Goal: Transaction & Acquisition: Purchase product/service

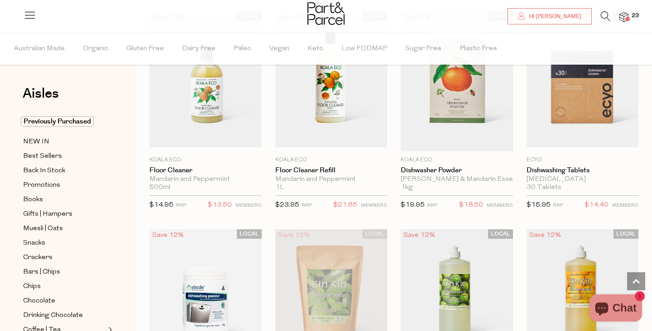
scroll to position [1367, 0]
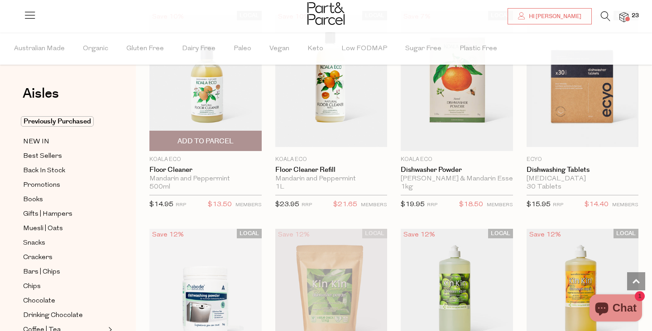
click at [210, 139] on span "Add To Parcel" at bounding box center [205, 142] width 56 height 10
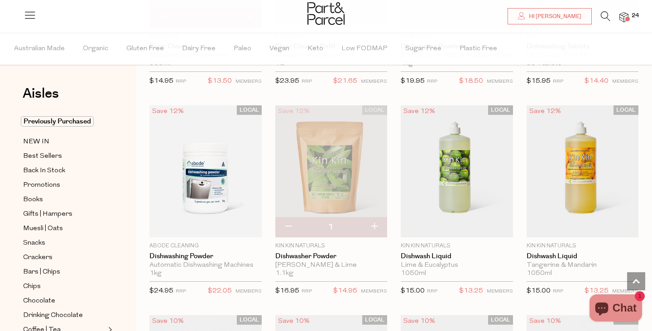
scroll to position [1491, 0]
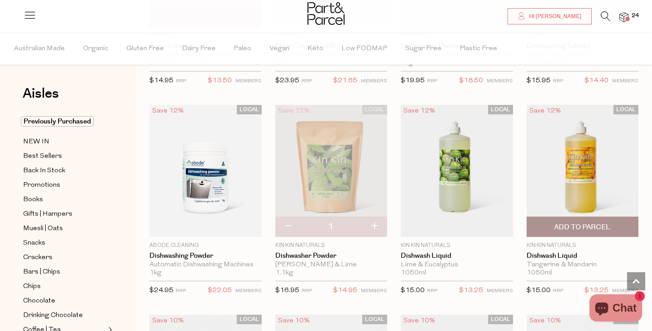
click at [585, 223] on span "Add To Parcel" at bounding box center [582, 228] width 56 height 10
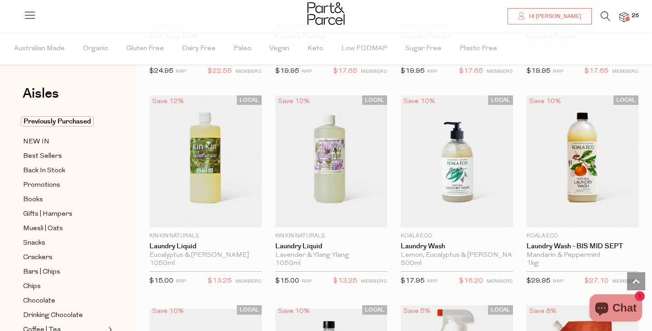
scroll to position [2132, 0]
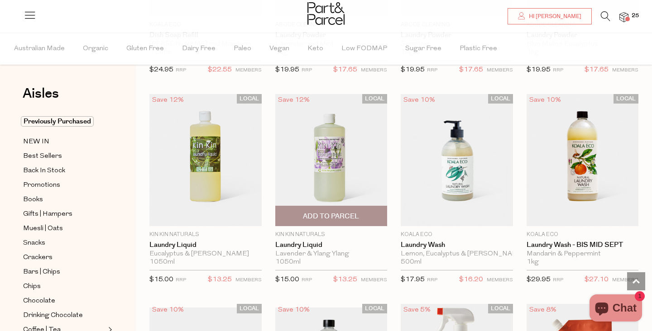
click at [325, 214] on span "Add To Parcel" at bounding box center [331, 217] width 56 height 10
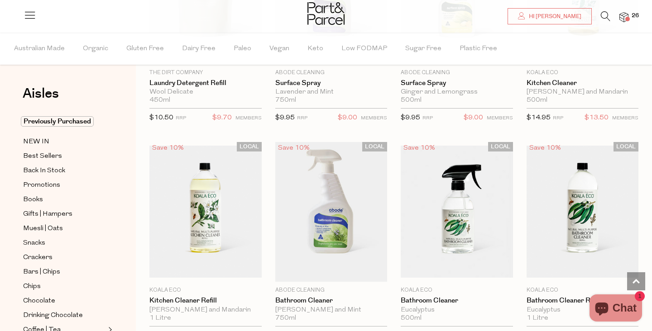
scroll to position [3376, 0]
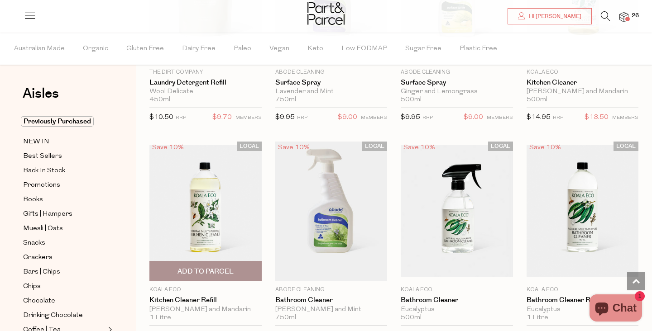
click at [213, 267] on span "Add To Parcel" at bounding box center [205, 272] width 56 height 10
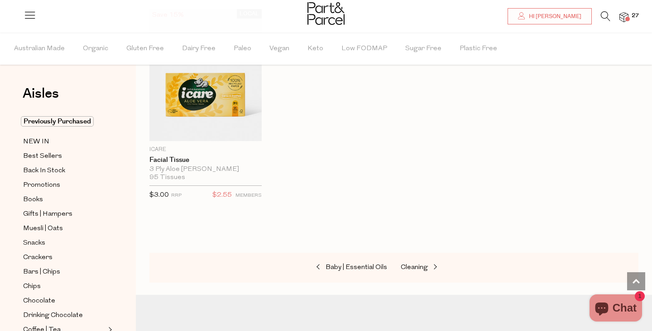
scroll to position [4360, 0]
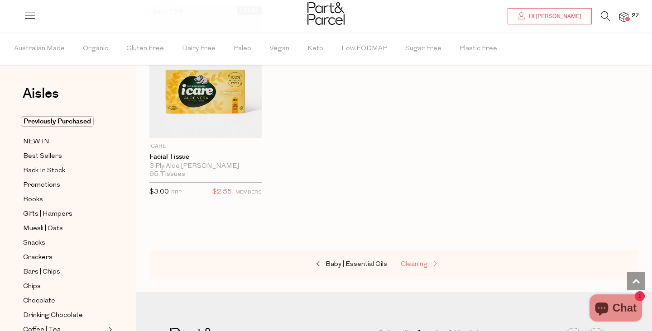
click at [432, 261] on span at bounding box center [434, 264] width 13 height 7
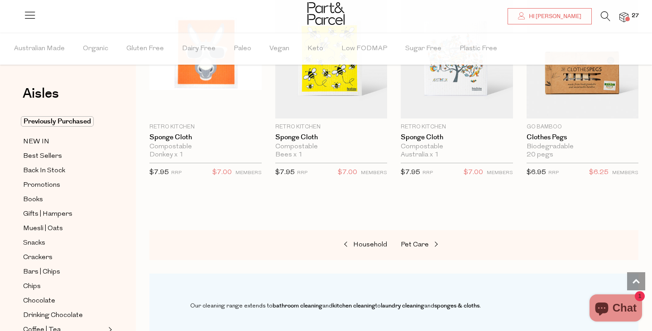
scroll to position [561, 0]
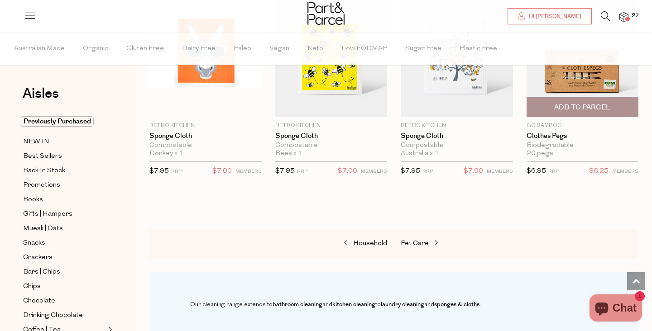
click at [580, 111] on span "Add To Parcel" at bounding box center [582, 108] width 56 height 10
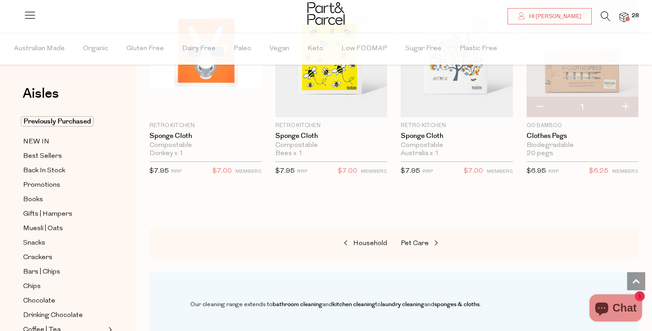
click at [628, 17] on span at bounding box center [627, 19] width 5 height 5
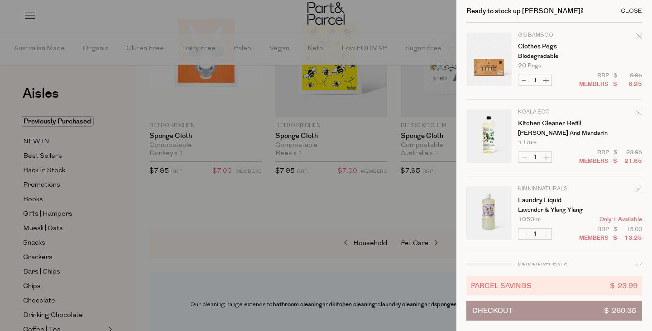
click at [635, 10] on div "Close" at bounding box center [631, 11] width 21 height 6
